Goal: Find specific page/section: Find specific page/section

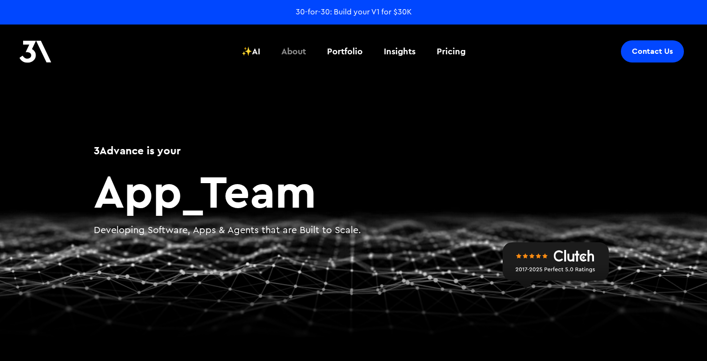
click at [296, 51] on div "About" at bounding box center [294, 51] width 25 height 13
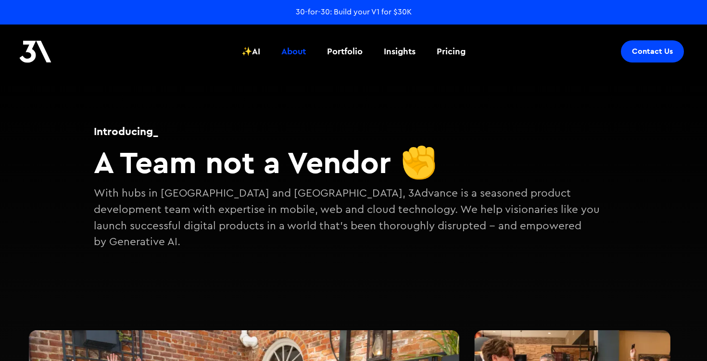
click at [357, 13] on div "30-for-30: Build your V1 for $30K" at bounding box center [354, 12] width 116 height 11
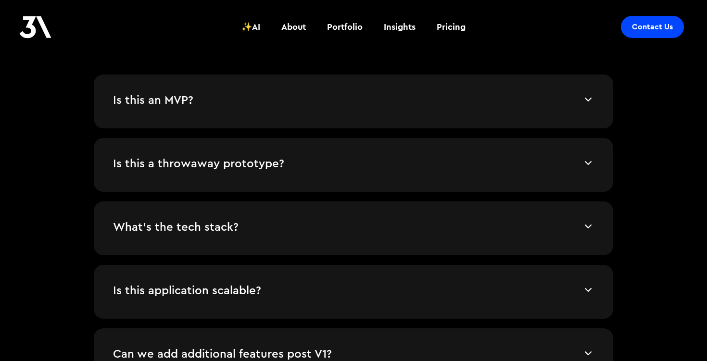
scroll to position [2026, 0]
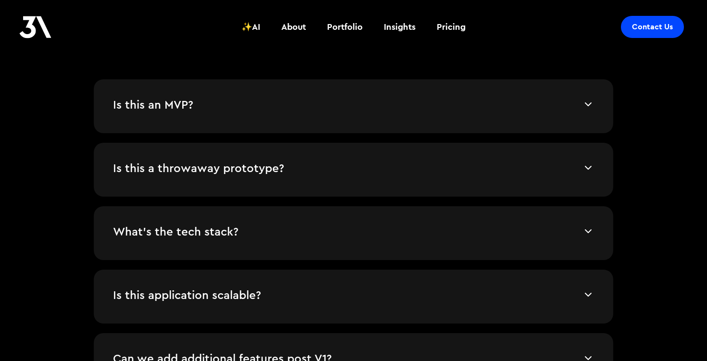
click at [420, 118] on div "Is this an MVP? A Minimum Viable Product is subjective. We consider this an MVP…" at bounding box center [354, 106] width 520 height 54
click at [485, 102] on h4 "Is this an MVP?" at bounding box center [348, 106] width 470 height 14
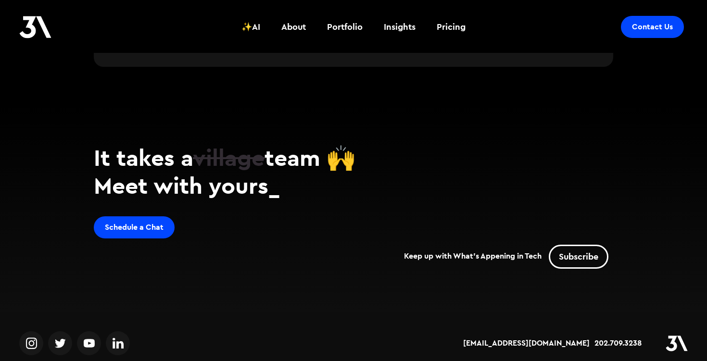
scroll to position [2609, 0]
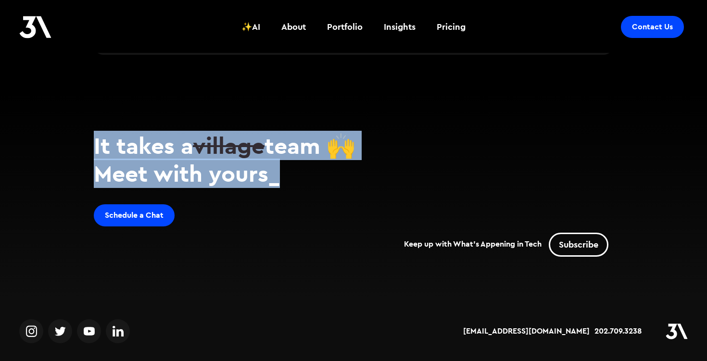
drag, startPoint x: 92, startPoint y: 145, endPoint x: 344, endPoint y: 175, distance: 253.0
click at [344, 175] on div "It takes a village team 🙌 Meet with yours_ Schedule a Chat Keep up with What's …" at bounding box center [353, 196] width 577 height 149
click at [344, 175] on h2 "Meet with yours_" at bounding box center [354, 174] width 520 height 28
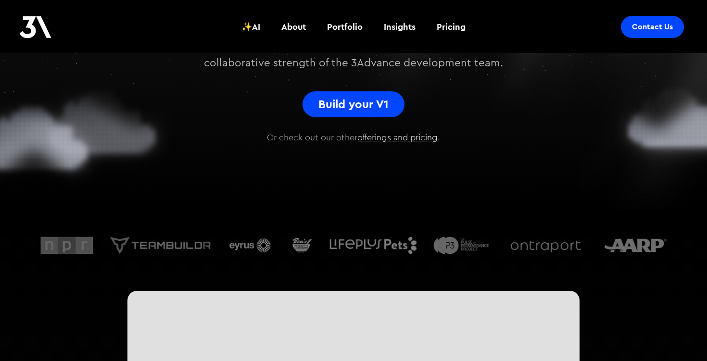
scroll to position [0, 0]
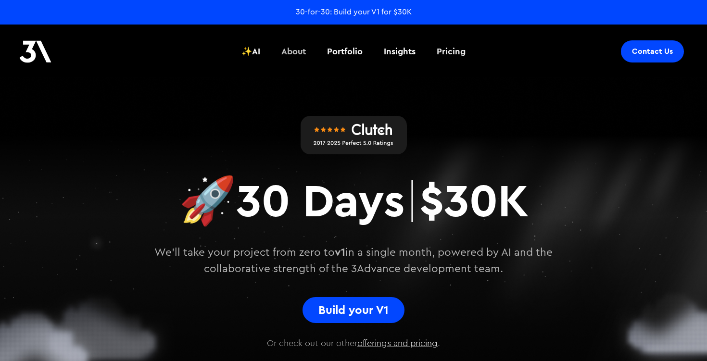
click at [297, 52] on div "About" at bounding box center [294, 51] width 25 height 13
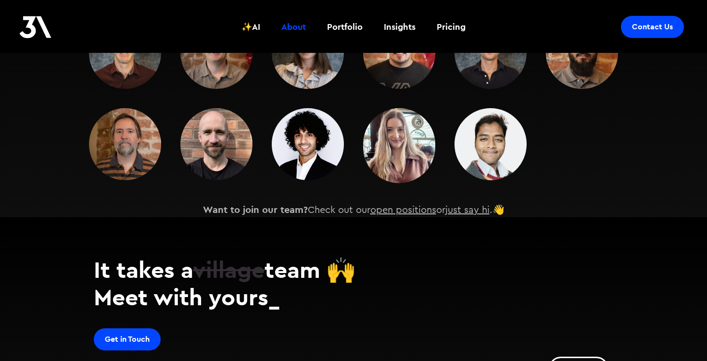
scroll to position [1401, 0]
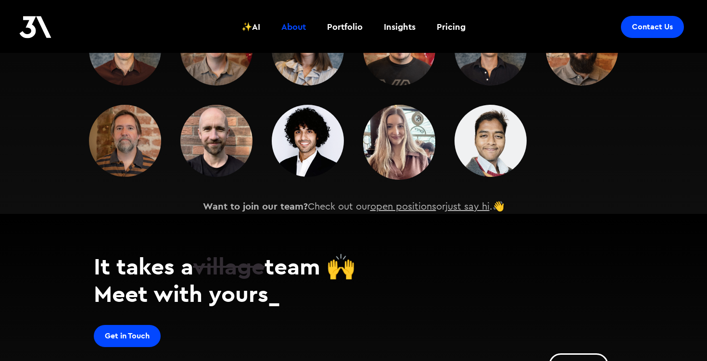
click at [399, 202] on link "open positions" at bounding box center [404, 207] width 66 height 10
